Goal: Information Seeking & Learning: Learn about a topic

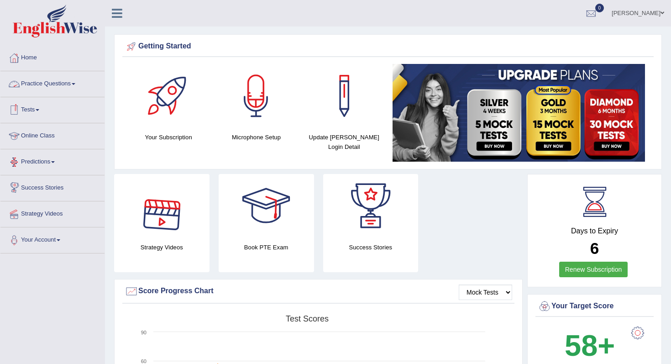
click at [77, 83] on link "Practice Questions" at bounding box center [52, 82] width 104 height 23
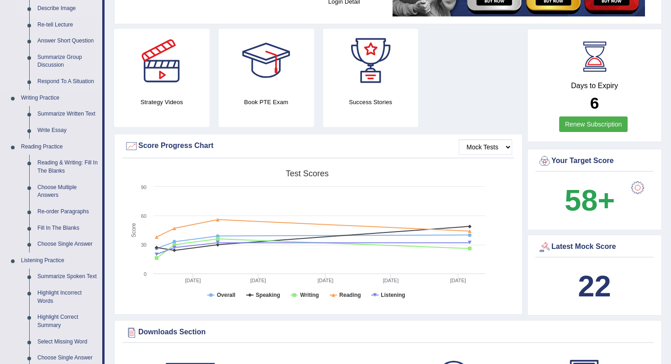
scroll to position [146, 0]
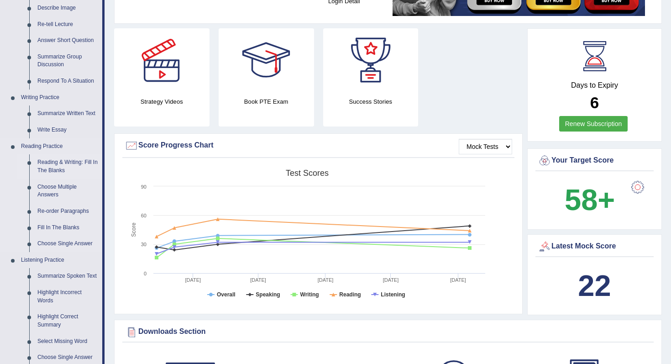
click at [32, 164] on li "Reading & Writing: Fill In The Blanks" at bounding box center [59, 166] width 85 height 24
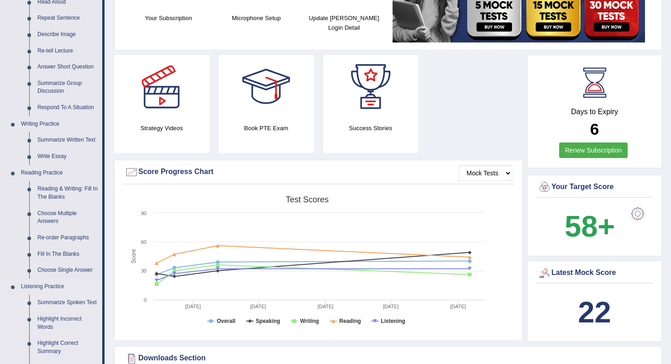
scroll to position [128, 0]
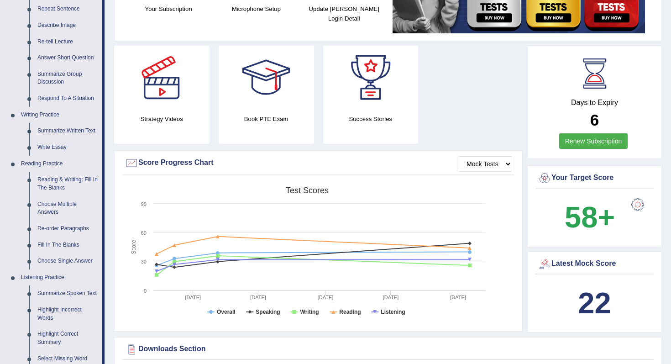
click at [56, 178] on link "Reading & Writing: Fill In The Blanks" at bounding box center [67, 184] width 69 height 24
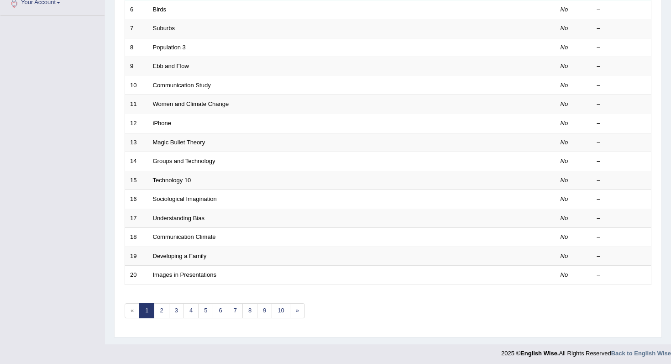
scroll to position [241, 0]
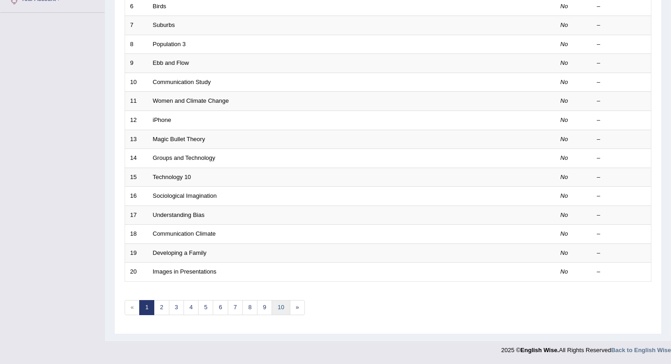
click at [281, 306] on link "10" at bounding box center [281, 307] width 18 height 15
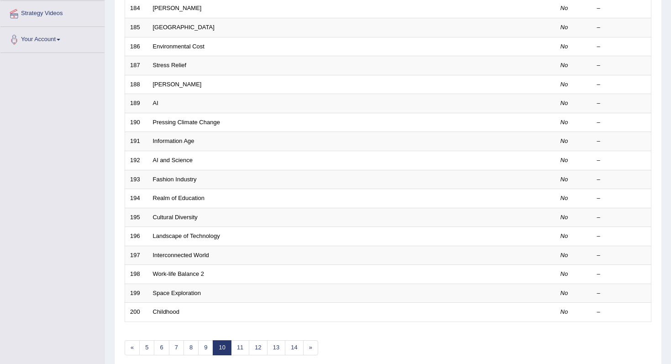
scroll to position [241, 0]
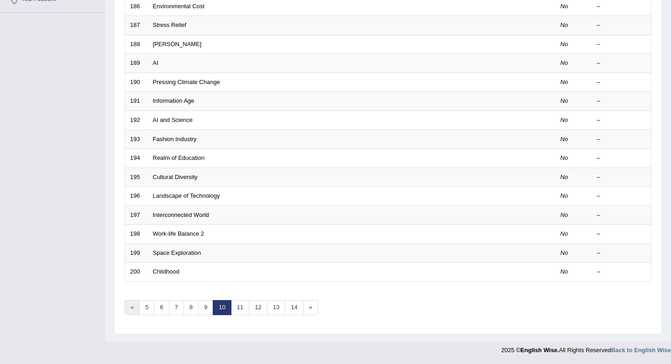
click at [135, 305] on link "«" at bounding box center [132, 307] width 15 height 15
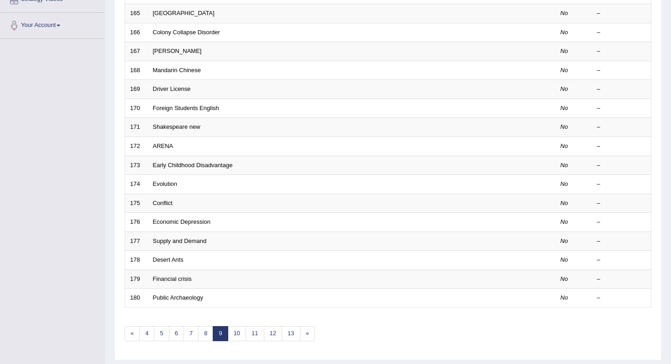
scroll to position [241, 0]
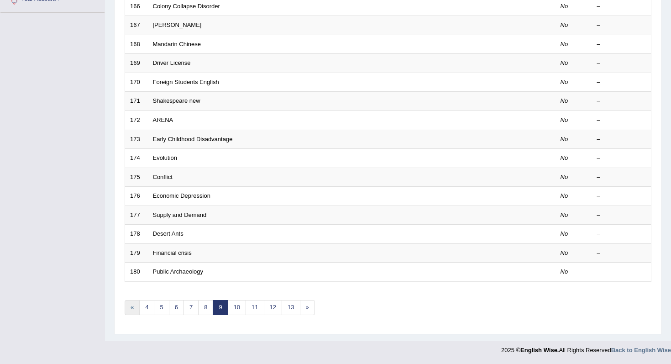
click at [130, 307] on link "«" at bounding box center [132, 307] width 15 height 15
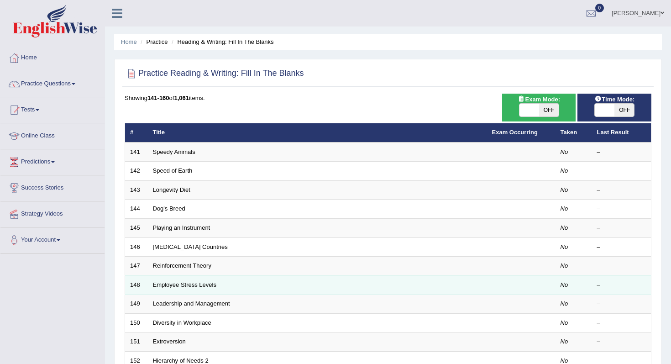
scroll to position [241, 0]
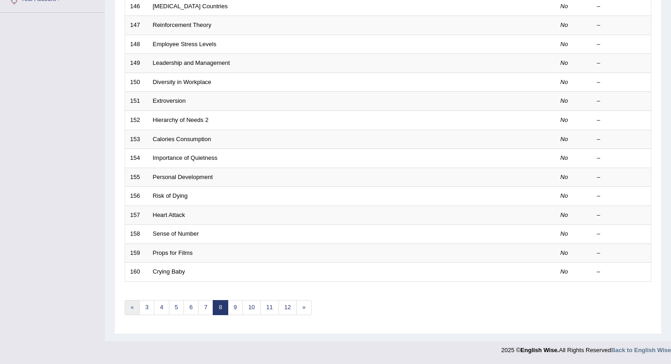
click at [131, 306] on link "«" at bounding box center [132, 307] width 15 height 15
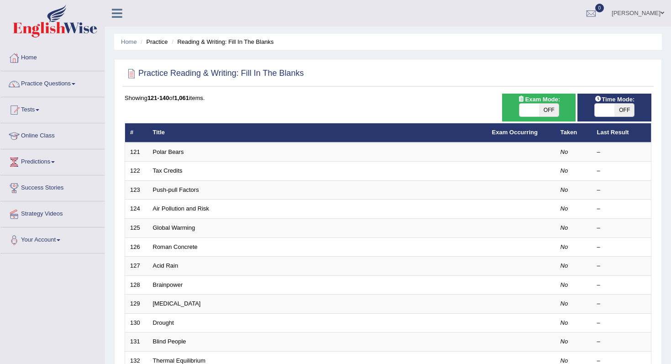
scroll to position [241, 0]
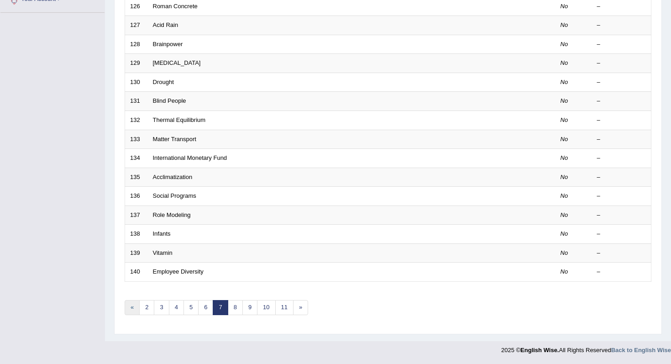
click at [131, 306] on link "«" at bounding box center [132, 307] width 15 height 15
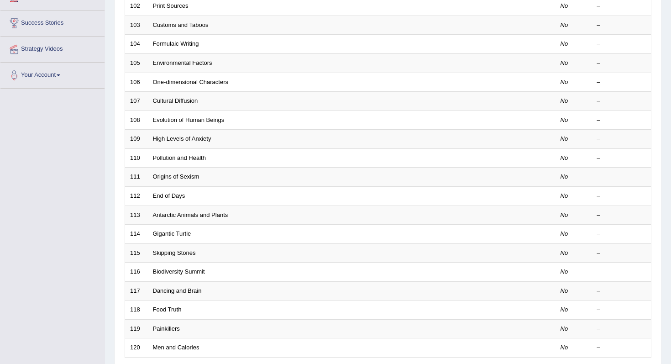
scroll to position [241, 0]
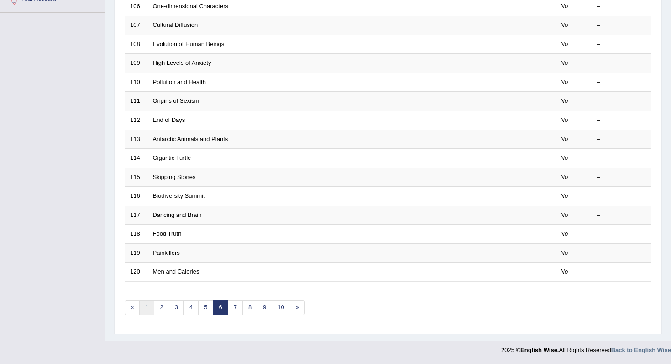
click at [147, 305] on link "1" at bounding box center [146, 307] width 15 height 15
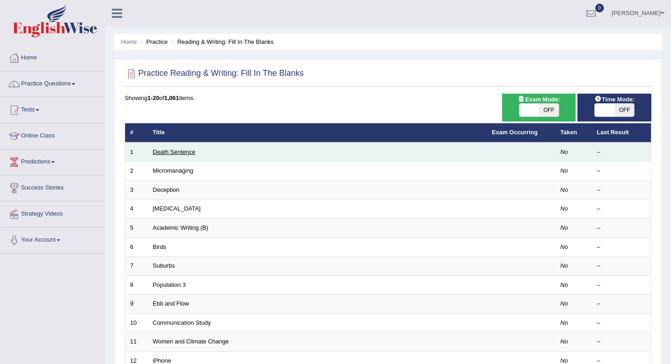
click at [181, 151] on link "Death Sentence" at bounding box center [174, 151] width 42 height 7
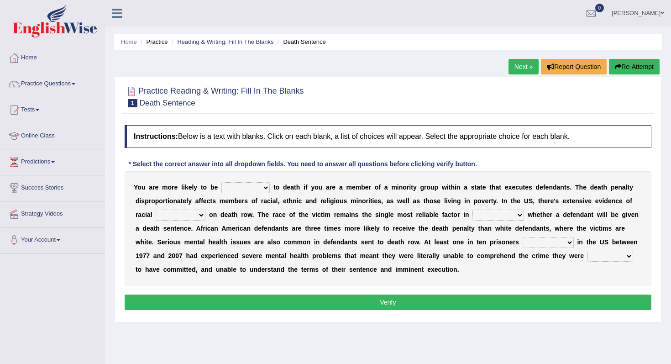
click at [266, 188] on select "penalized blamed complained sentenced" at bounding box center [245, 187] width 48 height 11
click at [265, 184] on select "penalized blamed complained sentenced" at bounding box center [245, 187] width 48 height 11
select select "sentenced"
click at [202, 213] on select "bias equality appearance background" at bounding box center [181, 215] width 50 height 11
select select "appearance"
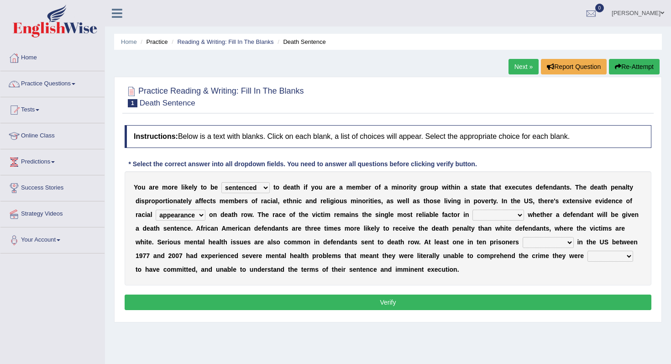
click at [519, 214] on select "determining adjoining undermining examining" at bounding box center [499, 215] width 52 height 11
select select "adjoining"
click at [573, 243] on select "electrocuted persecuted executed captured" at bounding box center [548, 242] width 51 height 11
click at [628, 255] on select "alleged acclaimed persuaded claimed" at bounding box center [611, 256] width 46 height 11
click at [629, 255] on select "alleged acclaimed persuaded claimed" at bounding box center [611, 256] width 46 height 11
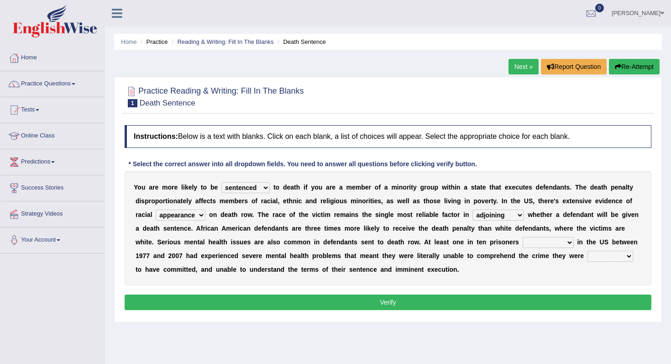
select select "alleged"
click at [631, 255] on select "alleged acclaimed persuaded claimed" at bounding box center [611, 256] width 46 height 11
click at [567, 242] on select "electrocuted persecuted executed captured" at bounding box center [548, 242] width 51 height 11
click at [570, 242] on select "electrocuted persecuted executed captured" at bounding box center [548, 242] width 51 height 11
select select "persecuted"
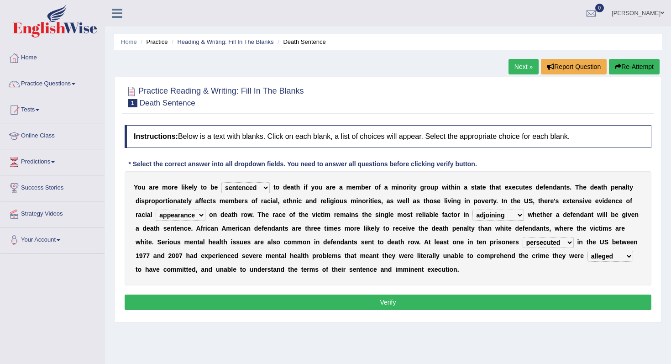
click at [422, 302] on button "Verify" at bounding box center [388, 302] width 527 height 16
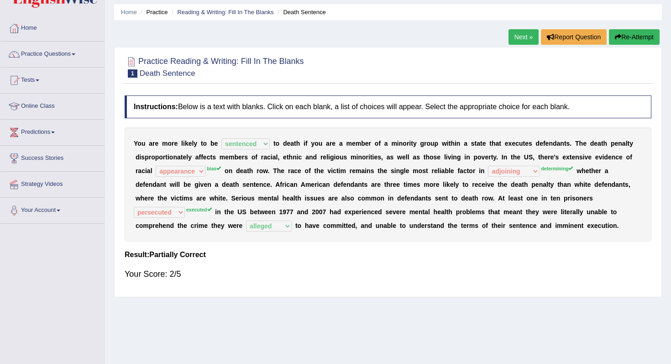
scroll to position [33, 0]
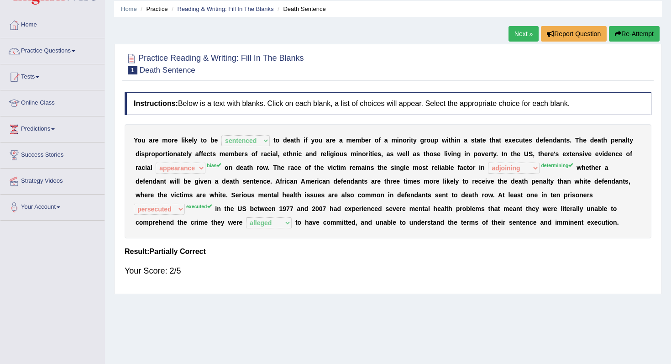
click at [517, 34] on link "Next »" at bounding box center [524, 34] width 30 height 16
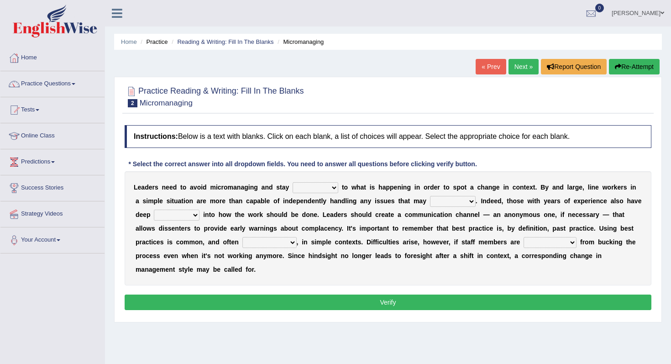
click at [336, 188] on select "complied connected precise concise" at bounding box center [316, 187] width 46 height 11
select select "connected"
click at [469, 202] on select "apprise rise encounter arise" at bounding box center [453, 201] width 46 height 11
select select "rise"
click at [469, 200] on select "apprise rise encounter arise" at bounding box center [453, 201] width 46 height 11
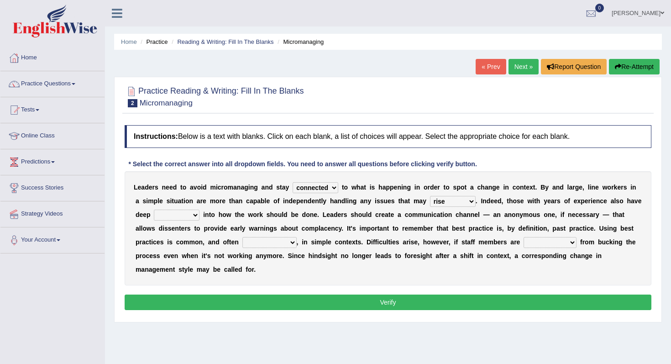
click at [195, 216] on select "incursion insight indignity indication" at bounding box center [177, 215] width 46 height 11
select select "indignity"
click at [292, 242] on select "inappropriate apprehensive appropriate forbidden" at bounding box center [269, 242] width 54 height 11
select select "inappropriate"
click at [568, 245] on select "disarranged disinclined discouraged disintegrated" at bounding box center [550, 242] width 53 height 11
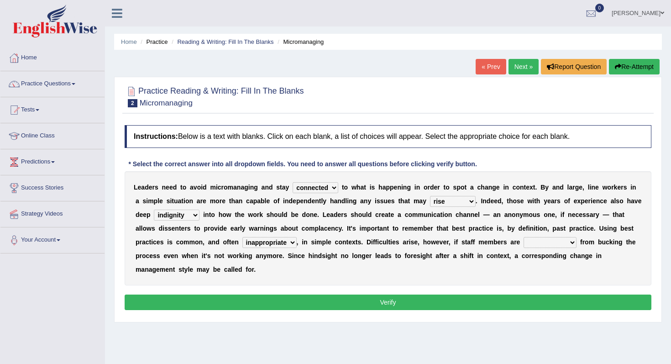
select select "disinclined"
click at [463, 298] on button "Verify" at bounding box center [388, 302] width 527 height 16
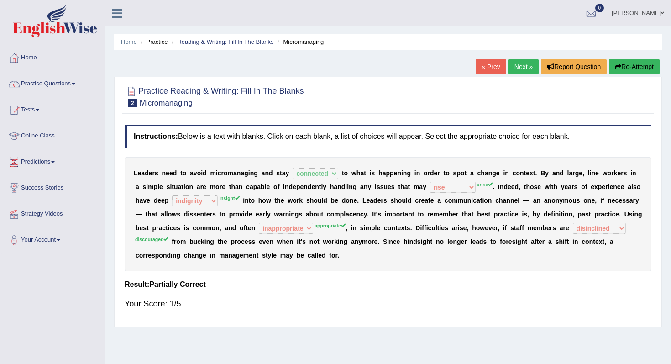
scroll to position [3, 0]
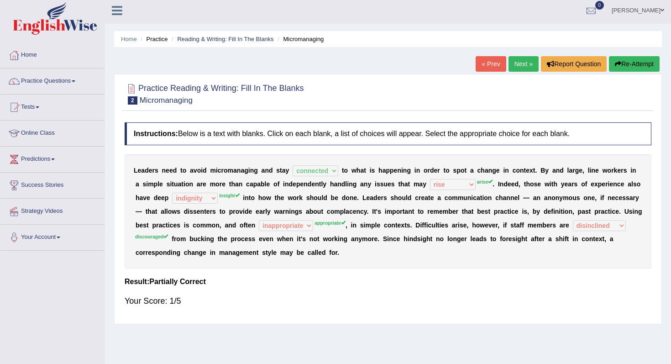
click at [525, 63] on link "Next »" at bounding box center [524, 64] width 30 height 16
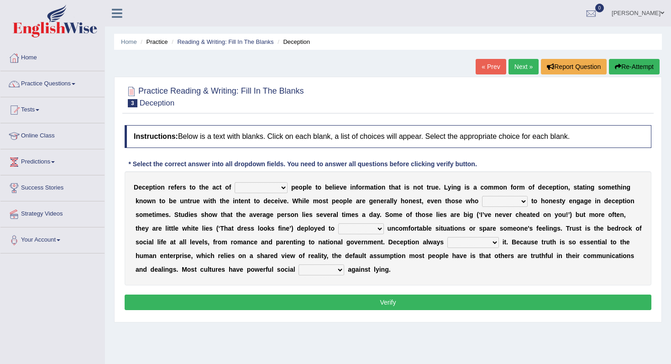
click at [284, 187] on select "discouraging forbidding detecting encouraging" at bounding box center [261, 187] width 53 height 11
select select "encouraging"
click at [525, 201] on select "describe prescribe inscribe subscribe" at bounding box center [505, 201] width 46 height 11
select select "prescribe"
click at [362, 230] on select "contest illuminate disguise avoid" at bounding box center [361, 228] width 46 height 11
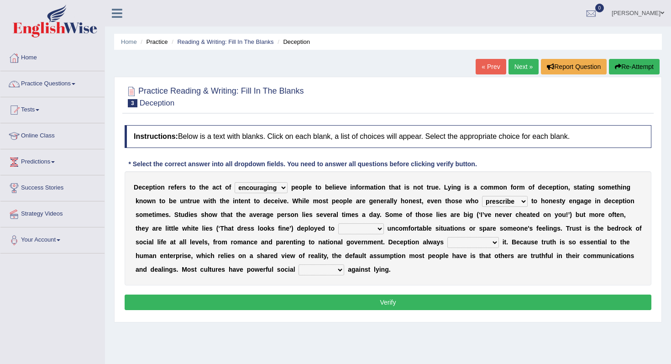
select select "avoid"
click at [494, 240] on select "undermines underscores undertakes underwrites" at bounding box center [473, 242] width 52 height 11
click at [406, 241] on b "p" at bounding box center [406, 241] width 4 height 7
drag, startPoint x: 404, startPoint y: 241, endPoint x: 421, endPoint y: 241, distance: 17.8
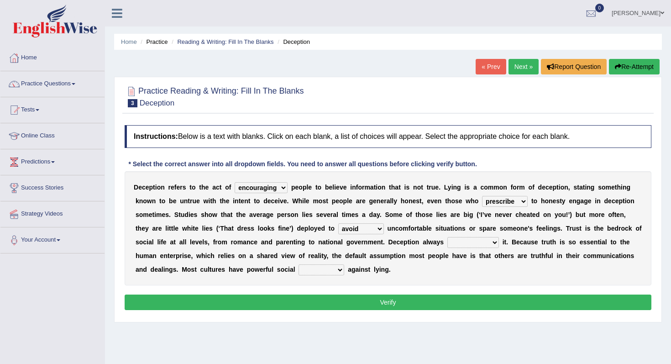
click at [420, 241] on div "D e c e p t i o n r e f e r s t o t h e a c t o f discouraging forbidding detec…" at bounding box center [388, 228] width 527 height 114
click at [475, 242] on select "undermines underscores undertakes underwrites" at bounding box center [473, 242] width 52 height 11
select select "underscores"
click at [341, 270] on select "ejections sanctions fractions inductions" at bounding box center [322, 269] width 46 height 11
select select "ejections"
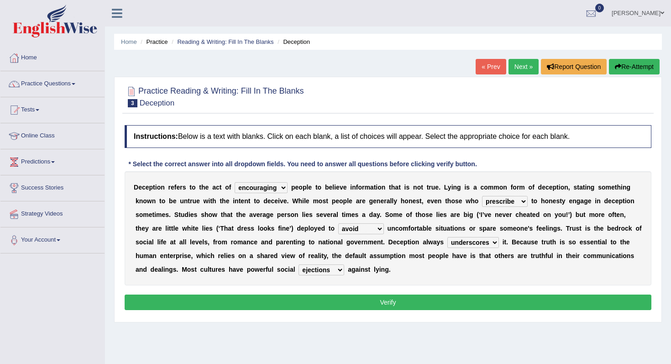
click at [385, 305] on button "Verify" at bounding box center [388, 302] width 527 height 16
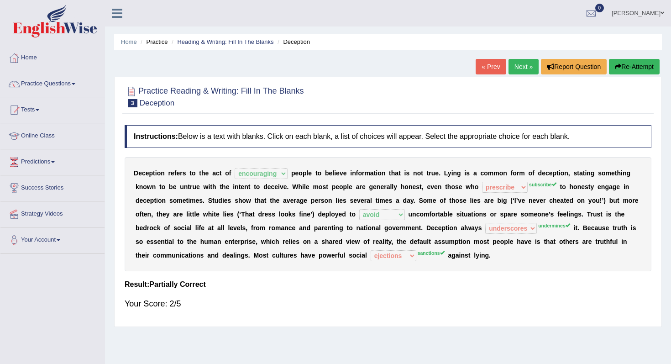
click at [523, 64] on link "Next »" at bounding box center [524, 67] width 30 height 16
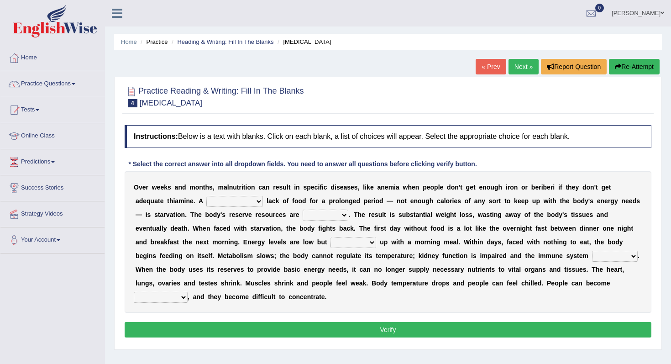
click at [259, 203] on select "severe distinguishing proper distinctive" at bounding box center [234, 201] width 57 height 11
click at [257, 201] on select "severe distinguishing proper distinctive" at bounding box center [234, 201] width 57 height 11
select select "distinguishing"
click at [345, 215] on select "obsoleted depleted pelleted deleted" at bounding box center [326, 215] width 46 height 11
select select "obsoleted"
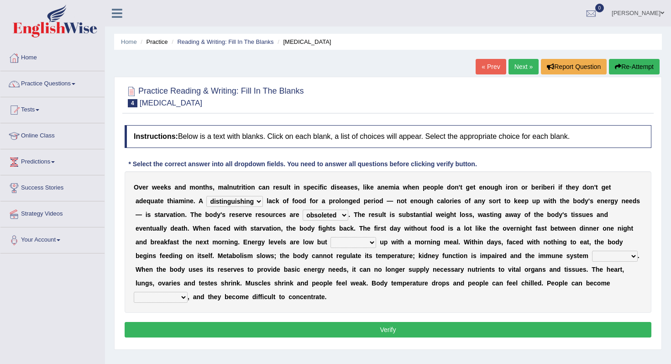
click at [355, 242] on select "feed come chill pick" at bounding box center [354, 242] width 46 height 11
select select "feed"
click at [607, 257] on select "deepens deafens weakens surpasses" at bounding box center [615, 256] width 46 height 11
select select "deafens"
click at [180, 296] on select "irritable commutable indisputable transportable" at bounding box center [161, 297] width 54 height 11
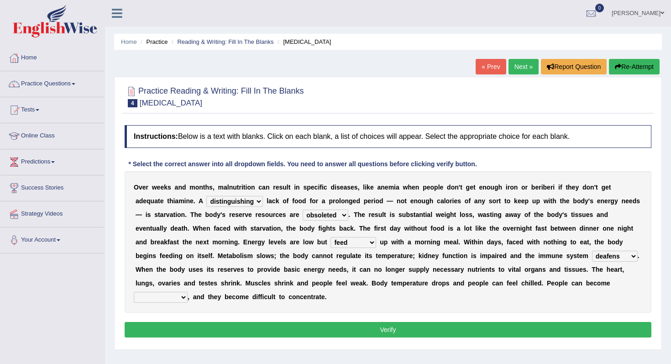
select select "indisputable"
click at [359, 331] on button "Verify" at bounding box center [388, 330] width 527 height 16
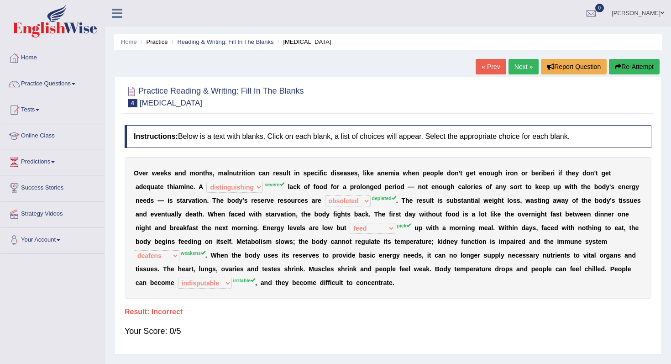
click at [521, 66] on link "Next »" at bounding box center [524, 67] width 30 height 16
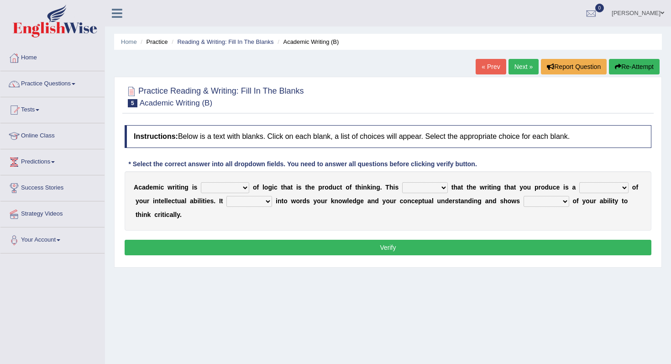
click at [249, 187] on select "expectation entitlement expression exchange" at bounding box center [225, 187] width 48 height 11
select select "entitlement"
click at [444, 187] on select "means questions stipulates answers" at bounding box center [425, 187] width 46 height 11
select select "means"
click at [621, 189] on select "redundancy mission credit reflection" at bounding box center [603, 187] width 49 height 11
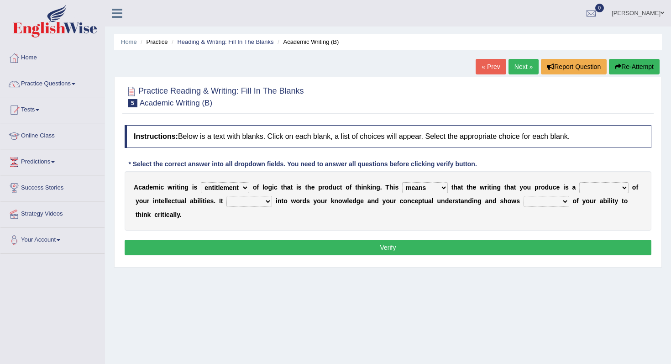
select select "reflection"
click at [269, 201] on select "enriches shows allows puts" at bounding box center [249, 201] width 46 height 11
select select "enriches"
click at [566, 204] on select "hassle excuse capacity evidence" at bounding box center [547, 201] width 46 height 11
select select "evidence"
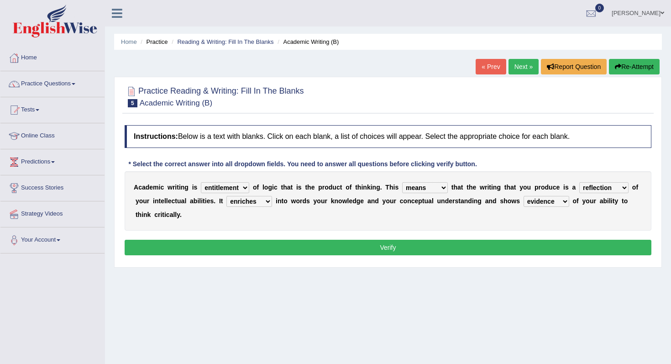
click at [443, 246] on button "Verify" at bounding box center [388, 248] width 527 height 16
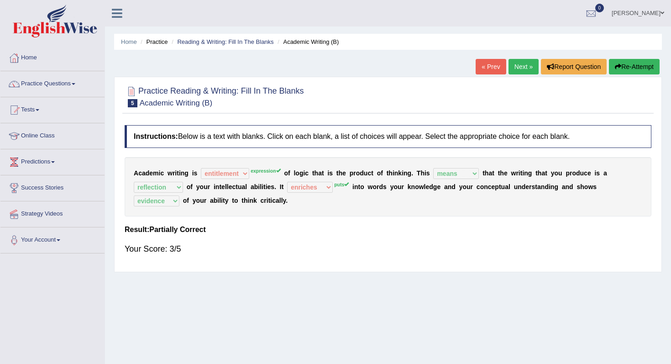
click at [525, 67] on link "Next »" at bounding box center [524, 67] width 30 height 16
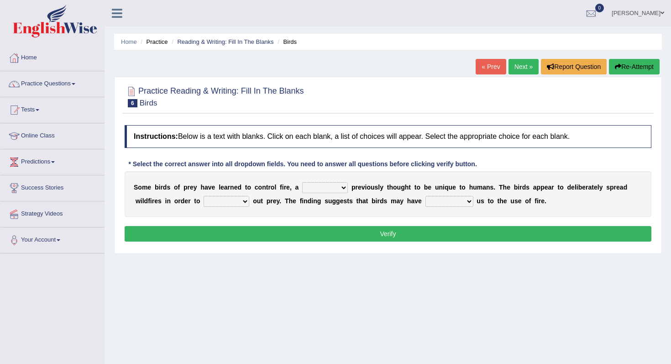
click at [344, 187] on select "question profile tale skill" at bounding box center [325, 187] width 46 height 11
click at [245, 200] on select "prevent limit span flush" at bounding box center [227, 201] width 46 height 11
select select "prevent"
click at [467, 204] on select "prophesied beaten transmitted forced" at bounding box center [449, 201] width 48 height 11
select select "transmitted"
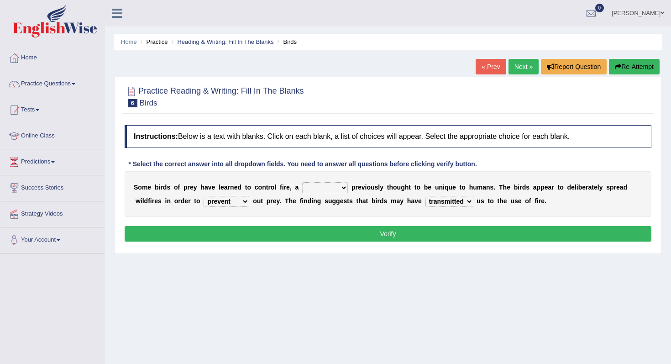
click at [344, 186] on select "question profile tale skill" at bounding box center [325, 187] width 46 height 11
select select "skill"
click at [341, 187] on select "question profile tale skill" at bounding box center [325, 187] width 46 height 11
click at [367, 232] on button "Verify" at bounding box center [388, 234] width 527 height 16
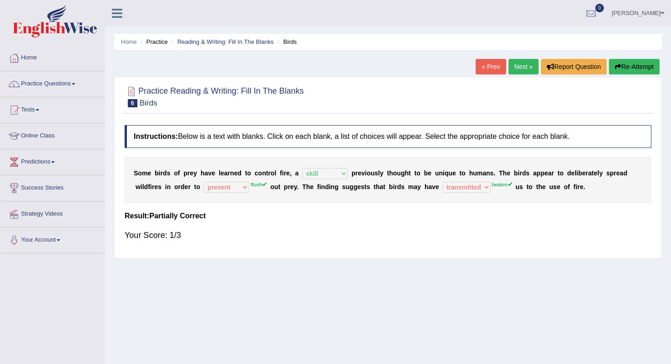
click at [520, 69] on link "Next »" at bounding box center [524, 67] width 30 height 16
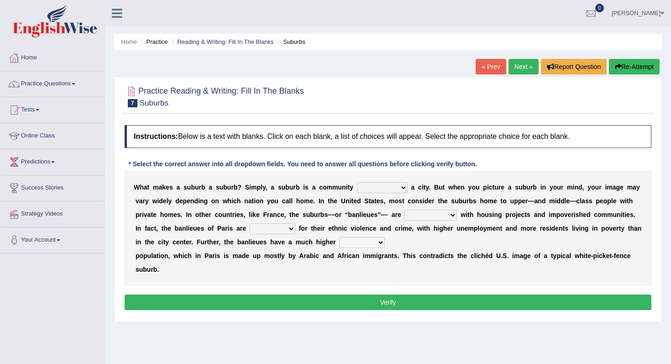
click at [401, 189] on select "lying locating situating surrounding" at bounding box center [382, 187] width 51 height 11
select select "surrounding"
click at [451, 215] on select "antonymous antibiotic synonymous synthetic" at bounding box center [430, 215] width 53 height 11
select select "synonymous"
click at [282, 227] on select "clamorous sensitive famous notorious" at bounding box center [273, 228] width 46 height 11
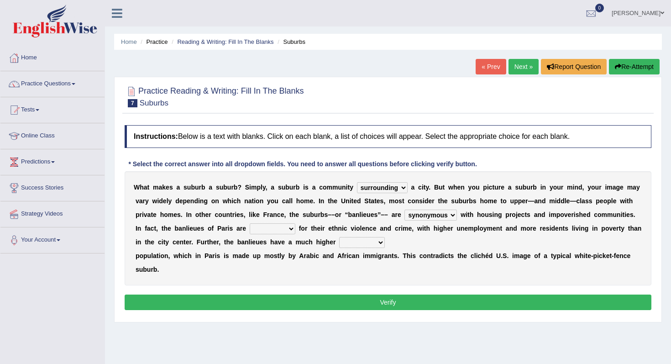
select select "famous"
click at [369, 242] on select "local young immigrant senior" at bounding box center [362, 242] width 46 height 11
select select "immigrant"
click at [367, 301] on button "Verify" at bounding box center [388, 302] width 527 height 16
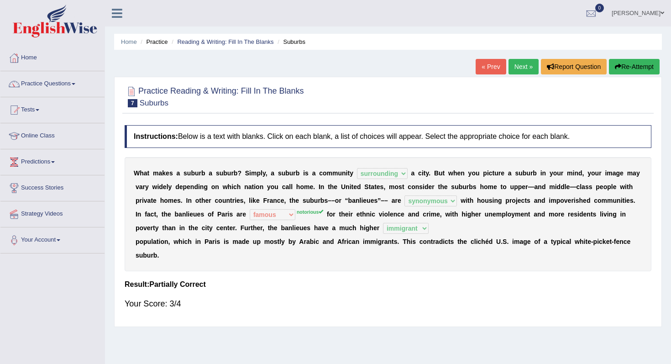
click at [520, 65] on link "Next »" at bounding box center [524, 67] width 30 height 16
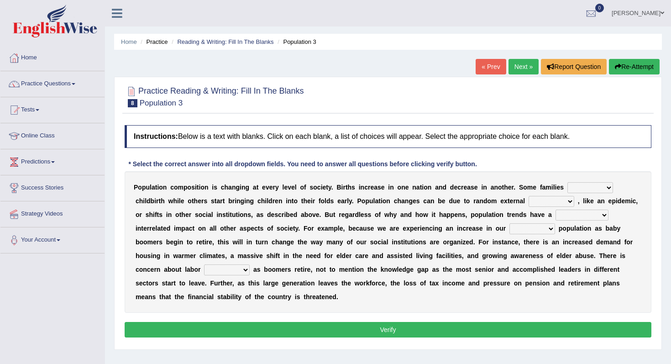
click at [607, 190] on select "demand default deliver delay" at bounding box center [590, 187] width 46 height 11
select select "delay"
click at [567, 201] on select "variations fortune formation forces" at bounding box center [552, 201] width 46 height 11
select select "forces"
click at [601, 216] on select "tremendous tenuous tremulous spontaneous" at bounding box center [582, 215] width 53 height 11
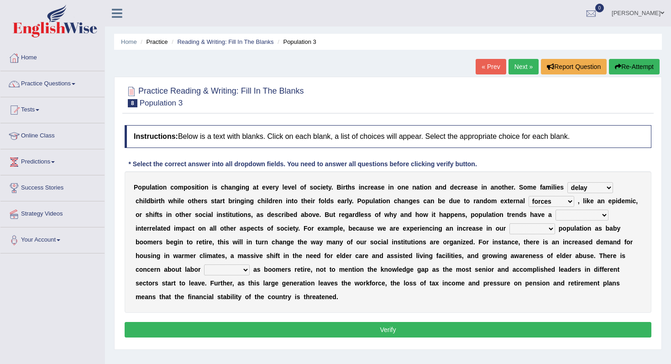
click at [602, 215] on select "tremendous tenuous tremulous spontaneous" at bounding box center [582, 215] width 53 height 11
select select "tremendous"
click at [552, 228] on select "tertiary senior junior primary" at bounding box center [532, 228] width 46 height 11
select select "primary"
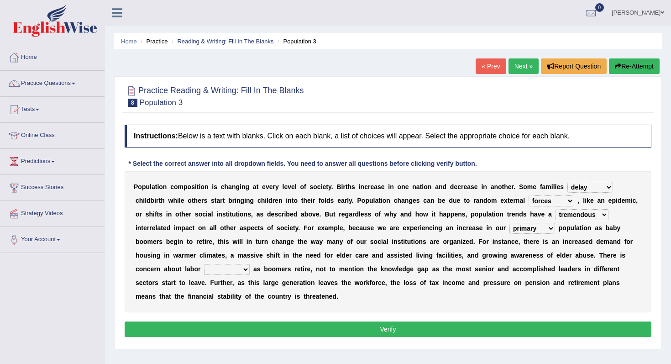
click at [246, 267] on select "shortcuts shortfalls shortages shorthand" at bounding box center [227, 269] width 46 height 11
select select "shortages"
click at [399, 328] on button "Verify" at bounding box center [388, 329] width 527 height 16
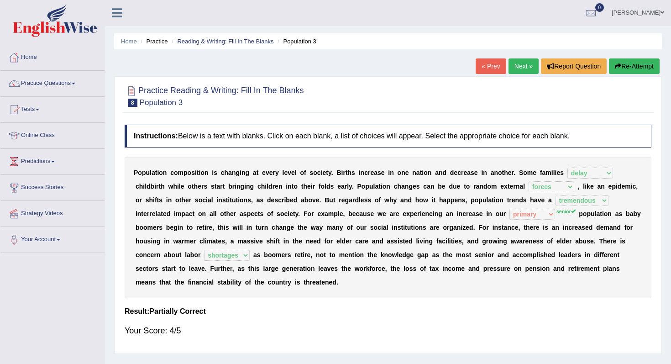
click at [522, 70] on link "Next »" at bounding box center [524, 66] width 30 height 16
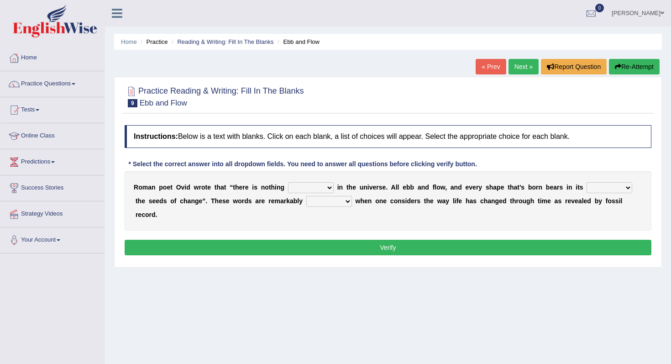
click at [330, 189] on select "orthodox volatile constant cheap" at bounding box center [311, 187] width 46 height 11
click at [628, 189] on select "heart limb womb brain" at bounding box center [610, 187] width 46 height 11
select select "brain"
click at [328, 189] on select "orthodox volatile constant cheap" at bounding box center [311, 187] width 46 height 11
select select "cheap"
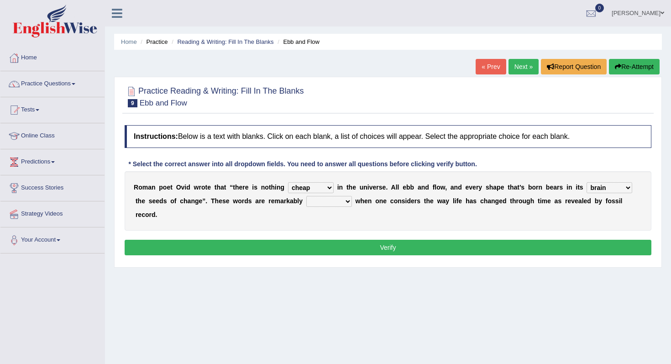
click at [349, 201] on select "prevalent detached relevant dominant" at bounding box center [329, 201] width 46 height 11
select select "relevant"
click at [372, 252] on button "Verify" at bounding box center [388, 248] width 527 height 16
